Goal: Information Seeking & Learning: Learn about a topic

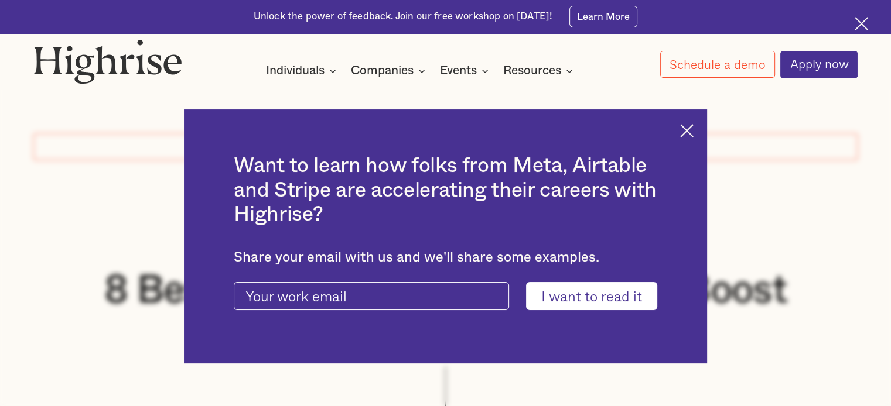
click at [693, 130] on img at bounding box center [686, 130] width 13 height 13
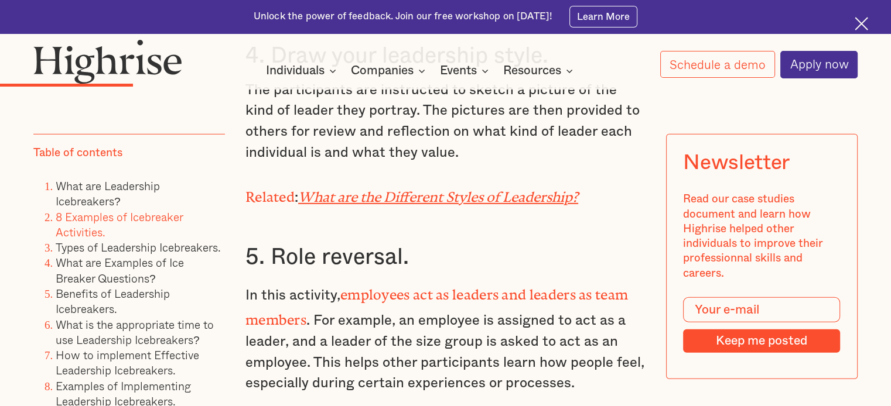
scroll to position [3455, 0]
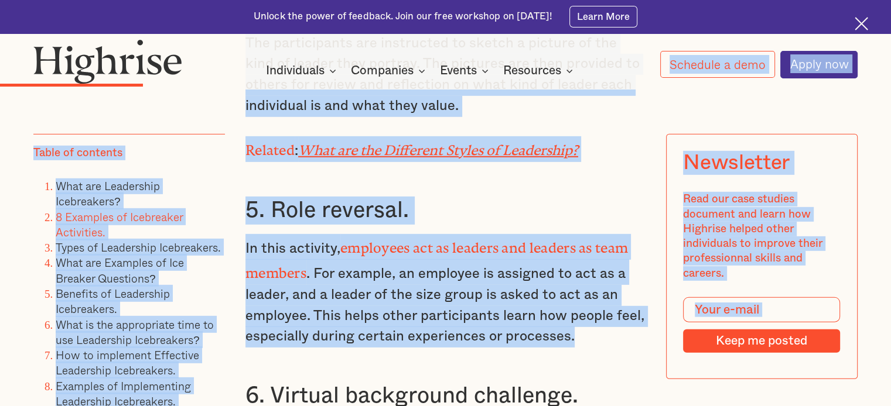
drag, startPoint x: 580, startPoint y: 323, endPoint x: 328, endPoint y: 76, distance: 352.4
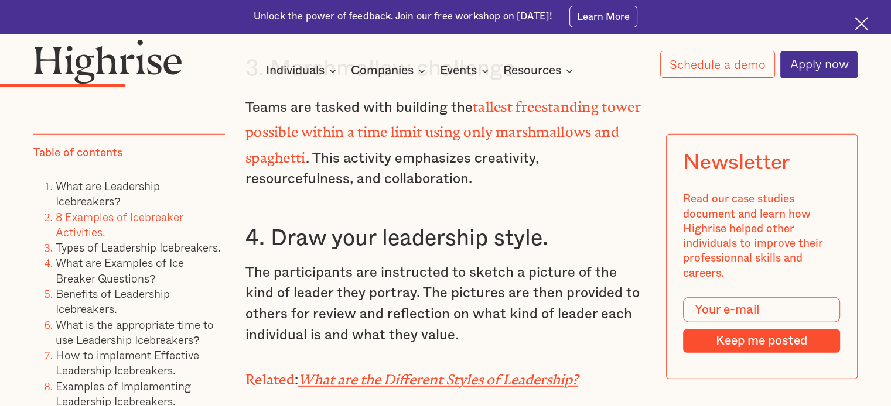
scroll to position [3279, 0]
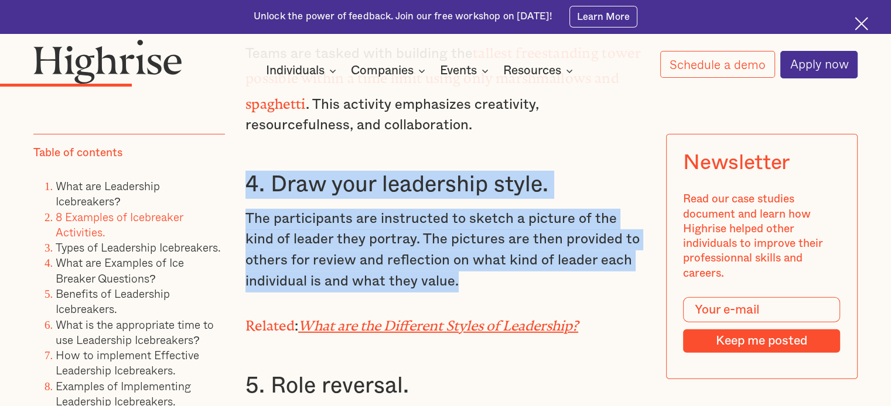
drag, startPoint x: 466, startPoint y: 276, endPoint x: 247, endPoint y: 170, distance: 243.3
copy div "4. Draw your leadership style. The participants are instructed to sketch a pict…"
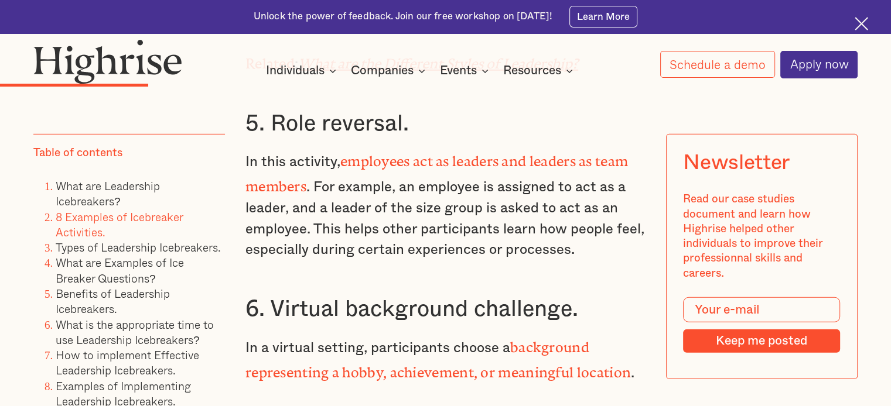
scroll to position [3514, 0]
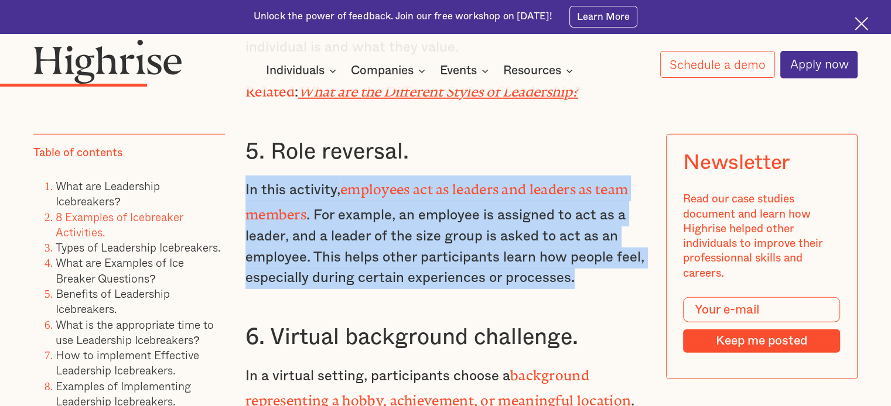
drag, startPoint x: 573, startPoint y: 268, endPoint x: 230, endPoint y: 166, distance: 357.8
drag, startPoint x: 262, startPoint y: 175, endPoint x: 604, endPoint y: 266, distance: 354.6
click at [604, 266] on p "In this activity, employees act as leaders and leaders as team members . For ex…" at bounding box center [445, 233] width 400 height 114
click at [582, 262] on p "In this activity, employees act as leaders and leaders as team members . For ex…" at bounding box center [445, 233] width 400 height 114
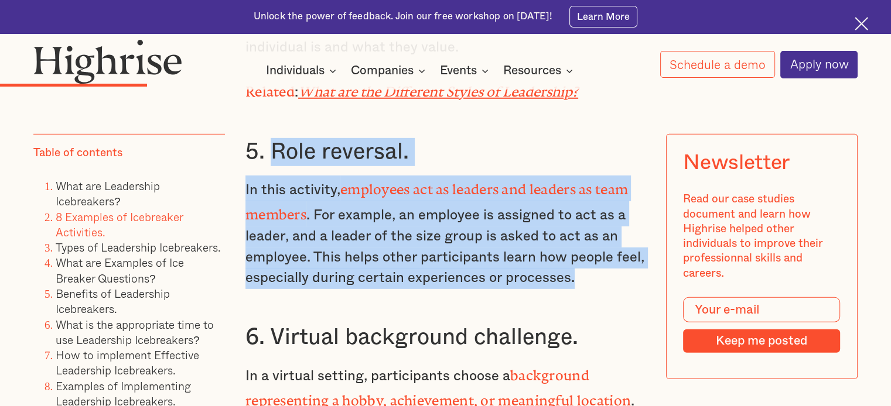
drag, startPoint x: 579, startPoint y: 265, endPoint x: 269, endPoint y: 143, distance: 332.1
copy div "Role reversal. In this activity, employees act as leaders and leaders as team m…"
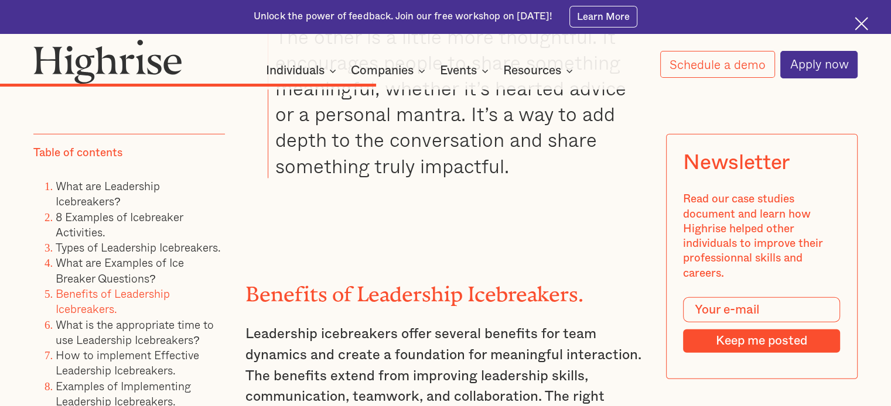
scroll to position [7203, 0]
